Goal: Task Accomplishment & Management: Manage account settings

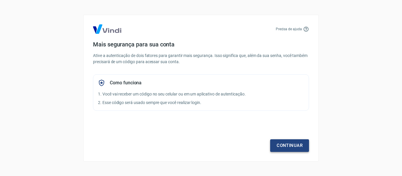
click at [291, 146] on link "Continuar" at bounding box center [289, 146] width 39 height 12
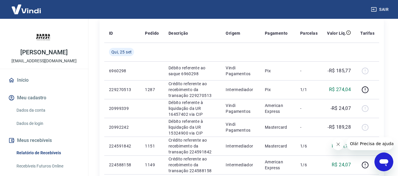
scroll to position [88, 0]
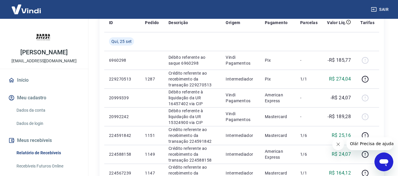
click at [337, 143] on icon "Fechar mensagem da empresa" at bounding box center [337, 144] width 5 height 5
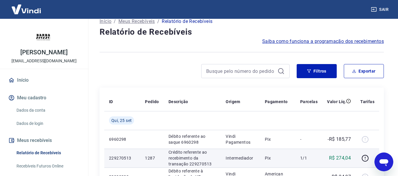
scroll to position [0, 0]
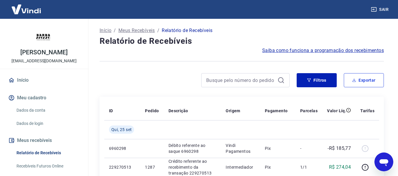
click at [354, 79] on icon "button" at bounding box center [354, 80] width 4 height 4
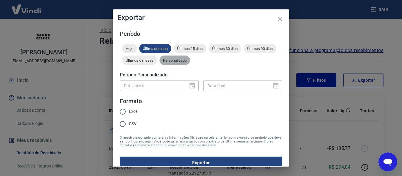
click at [190, 59] on span "Personalizado" at bounding box center [175, 60] width 31 height 4
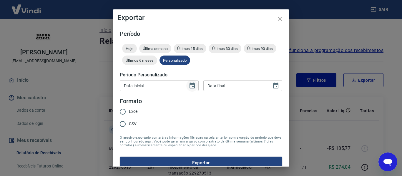
click at [191, 87] on icon "Choose date" at bounding box center [192, 86] width 5 height 6
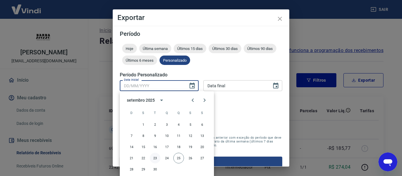
click at [155, 158] on button "23" at bounding box center [155, 158] width 11 height 11
type input "[DATE]"
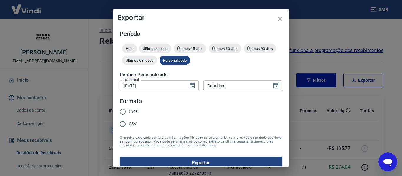
type input "DD/MM/YYYY"
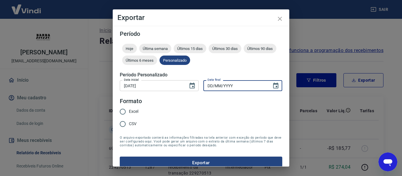
click at [226, 87] on input "DD/MM/YYYY" at bounding box center [235, 85] width 64 height 11
click at [272, 85] on icon "Choose date" at bounding box center [275, 85] width 7 height 7
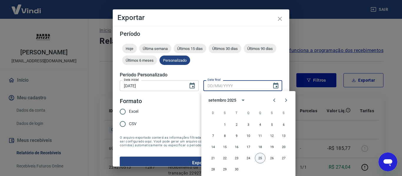
click at [260, 159] on button "25" at bounding box center [260, 158] width 11 height 11
type input "[DATE]"
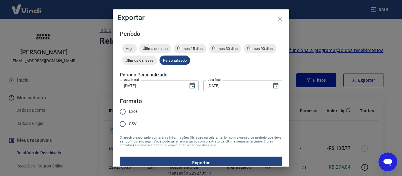
click at [128, 111] on input "Excel" at bounding box center [123, 112] width 12 height 12
radio input "true"
click at [191, 161] on button "Exportar" at bounding box center [201, 163] width 162 height 12
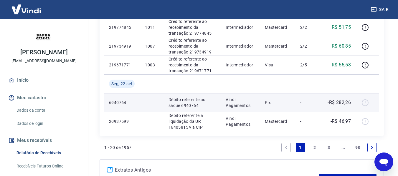
scroll to position [471, 0]
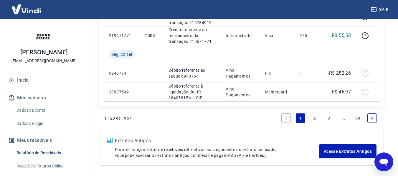
click at [313, 119] on link "2" at bounding box center [314, 118] width 9 height 9
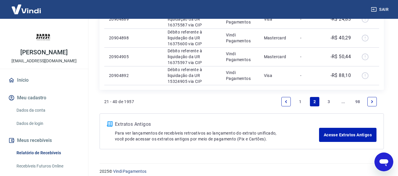
scroll to position [437, 0]
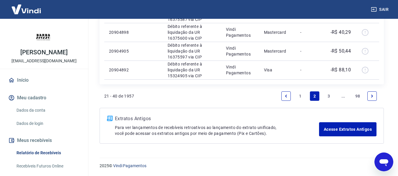
click at [300, 99] on link "1" at bounding box center [300, 96] width 9 height 9
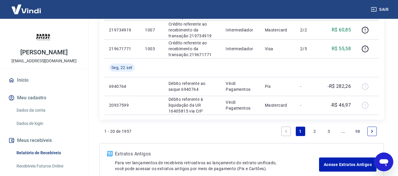
scroll to position [464, 0]
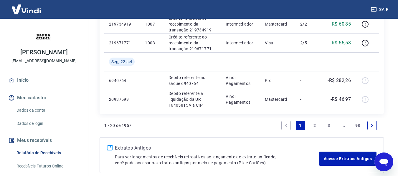
click at [314, 125] on link "2" at bounding box center [314, 125] width 9 height 9
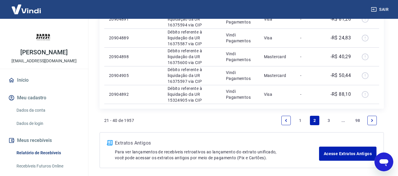
scroll to position [437, 0]
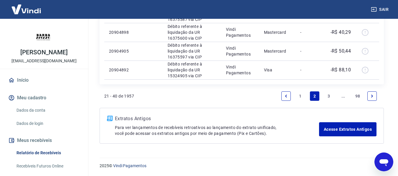
click at [326, 98] on link "3" at bounding box center [328, 96] width 9 height 9
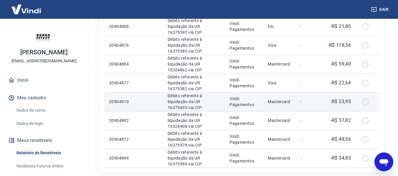
scroll to position [437, 0]
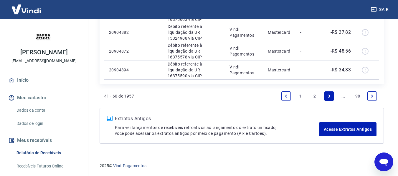
click at [342, 97] on link "..." at bounding box center [342, 96] width 9 height 9
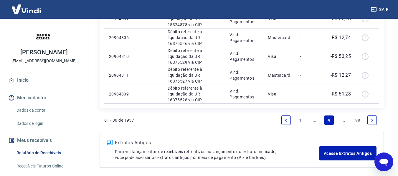
scroll to position [437, 0]
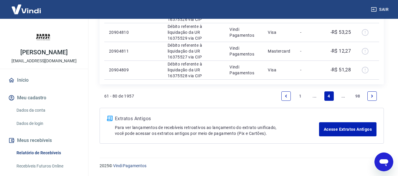
click at [342, 98] on link "..." at bounding box center [342, 96] width 9 height 9
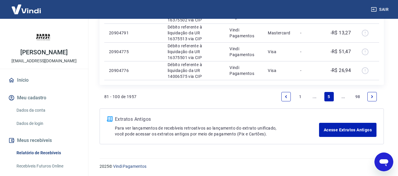
scroll to position [437, 0]
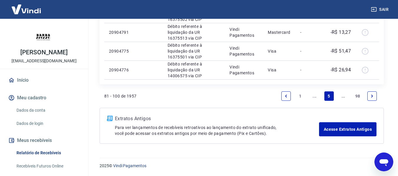
click at [341, 97] on link "..." at bounding box center [342, 96] width 9 height 9
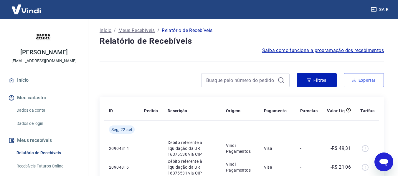
click at [357, 80] on button "Exportar" at bounding box center [364, 80] width 40 height 14
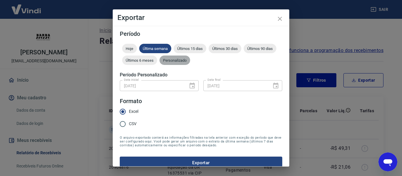
click at [190, 61] on span "Personalizado" at bounding box center [175, 60] width 31 height 4
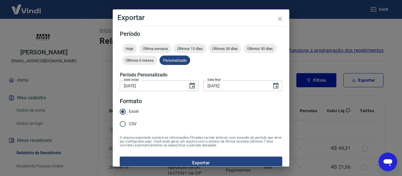
click at [191, 86] on icon "Choose date, selected date is 23 de set de 2025" at bounding box center [192, 86] width 5 height 6
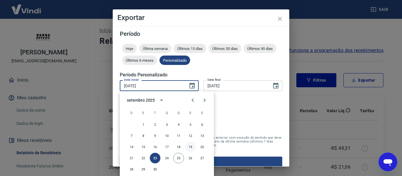
click at [191, 145] on button "19" at bounding box center [190, 147] width 11 height 11
type input "[DATE]"
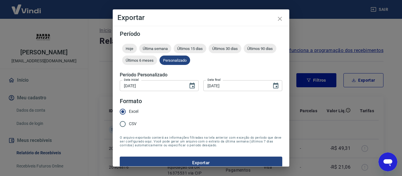
click at [221, 163] on button "Exportar" at bounding box center [201, 163] width 162 height 12
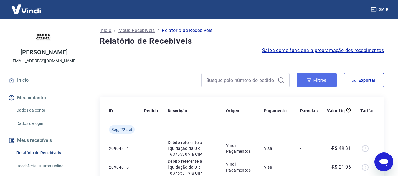
click at [330, 86] on button "Filtros" at bounding box center [316, 80] width 40 height 14
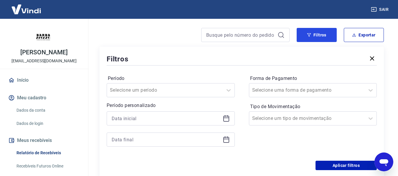
scroll to position [59, 0]
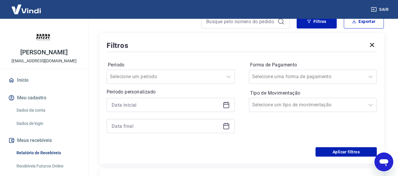
click at [227, 106] on icon at bounding box center [226, 105] width 7 height 7
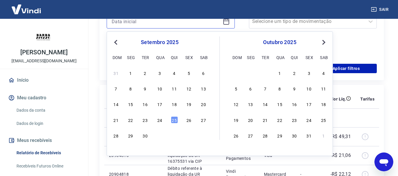
scroll to position [147, 0]
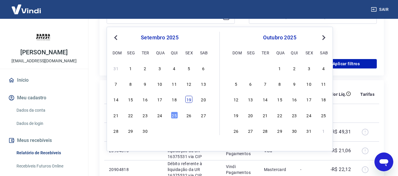
click at [191, 100] on div "19" at bounding box center [188, 99] width 7 height 7
type input "[DATE]"
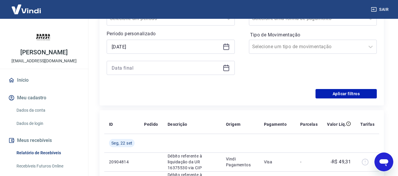
scroll to position [88, 0]
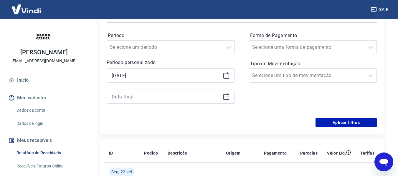
click at [224, 97] on icon at bounding box center [226, 96] width 6 height 1
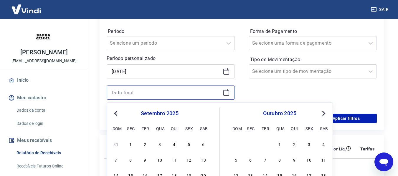
scroll to position [147, 0]
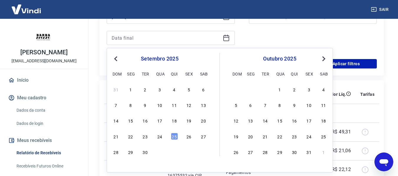
click at [178, 123] on div "14 15 16 17 18 19 20" at bounding box center [160, 121] width 96 height 9
click at [177, 121] on div "18" at bounding box center [174, 120] width 7 height 7
type input "[DATE]"
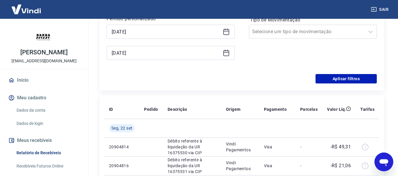
scroll to position [118, 0]
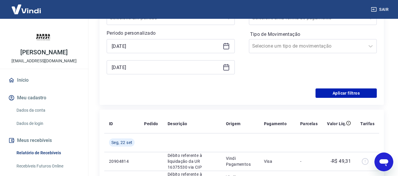
click at [223, 47] on icon at bounding box center [226, 46] width 7 height 7
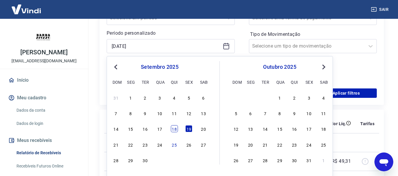
click at [175, 128] on div "18" at bounding box center [174, 128] width 7 height 7
type input "[DATE]"
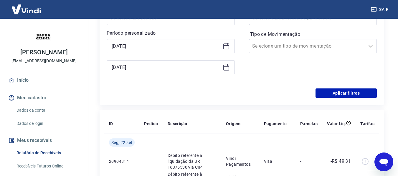
click at [227, 67] on icon at bounding box center [226, 67] width 6 height 1
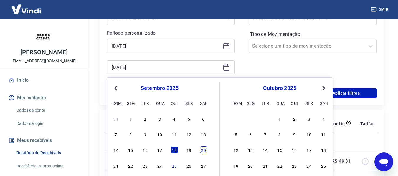
click at [202, 148] on div "20" at bounding box center [203, 150] width 7 height 7
type input "[DATE]"
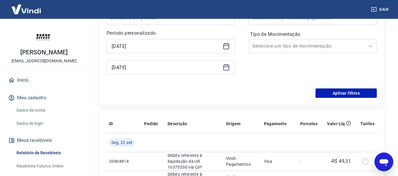
click at [314, 92] on div "Aplicar filtros" at bounding box center [242, 93] width 270 height 9
click at [320, 93] on button "Aplicar filtros" at bounding box center [345, 93] width 61 height 9
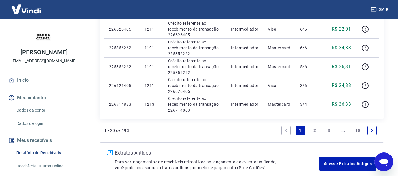
scroll to position [455, 0]
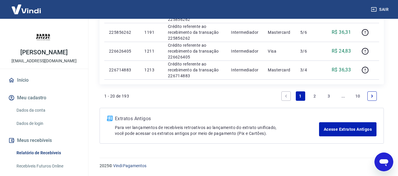
click at [327, 96] on link "3" at bounding box center [328, 96] width 9 height 9
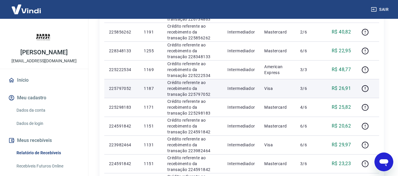
scroll to position [437, 0]
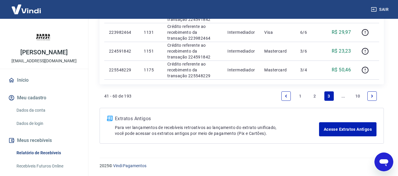
click at [343, 95] on link "..." at bounding box center [342, 96] width 9 height 9
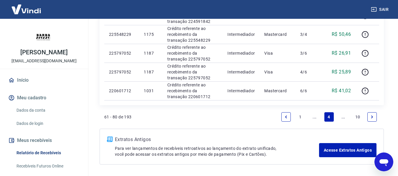
scroll to position [437, 0]
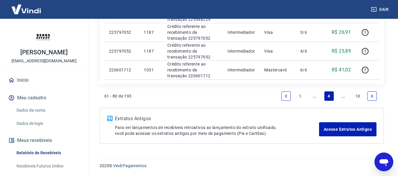
click at [344, 96] on link "..." at bounding box center [342, 96] width 9 height 9
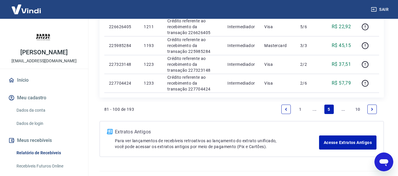
scroll to position [437, 0]
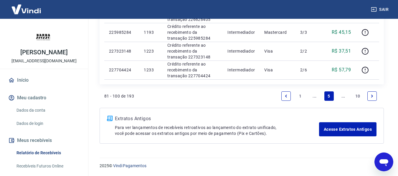
click at [343, 96] on link "..." at bounding box center [342, 96] width 9 height 9
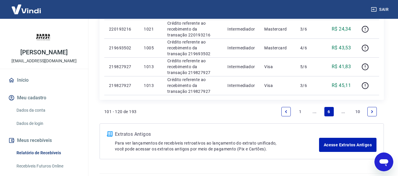
scroll to position [437, 0]
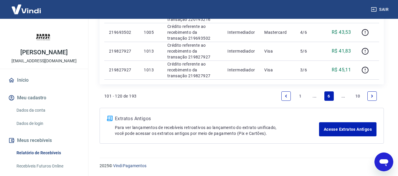
click at [343, 99] on link "..." at bounding box center [342, 96] width 9 height 9
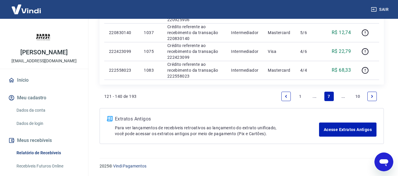
scroll to position [437, 0]
click at [340, 98] on link "..." at bounding box center [342, 96] width 9 height 9
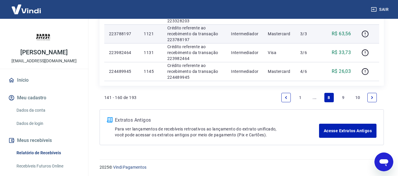
scroll to position [437, 0]
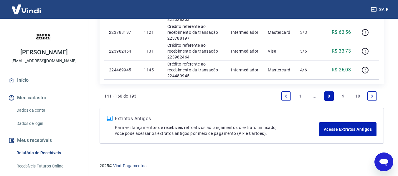
click at [342, 98] on link "9" at bounding box center [342, 96] width 9 height 9
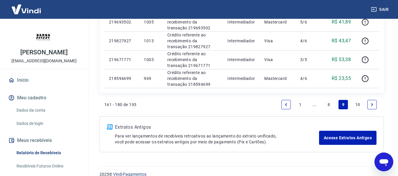
scroll to position [437, 0]
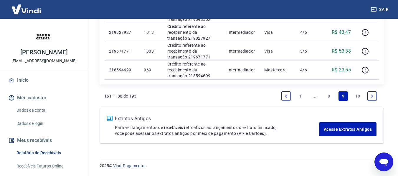
click at [352, 96] on li "10" at bounding box center [357, 96] width 14 height 14
click at [356, 96] on link "10" at bounding box center [358, 96] width 10 height 9
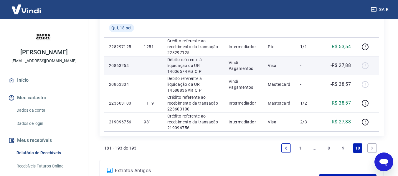
scroll to position [235, 0]
